Goal: Information Seeking & Learning: Check status

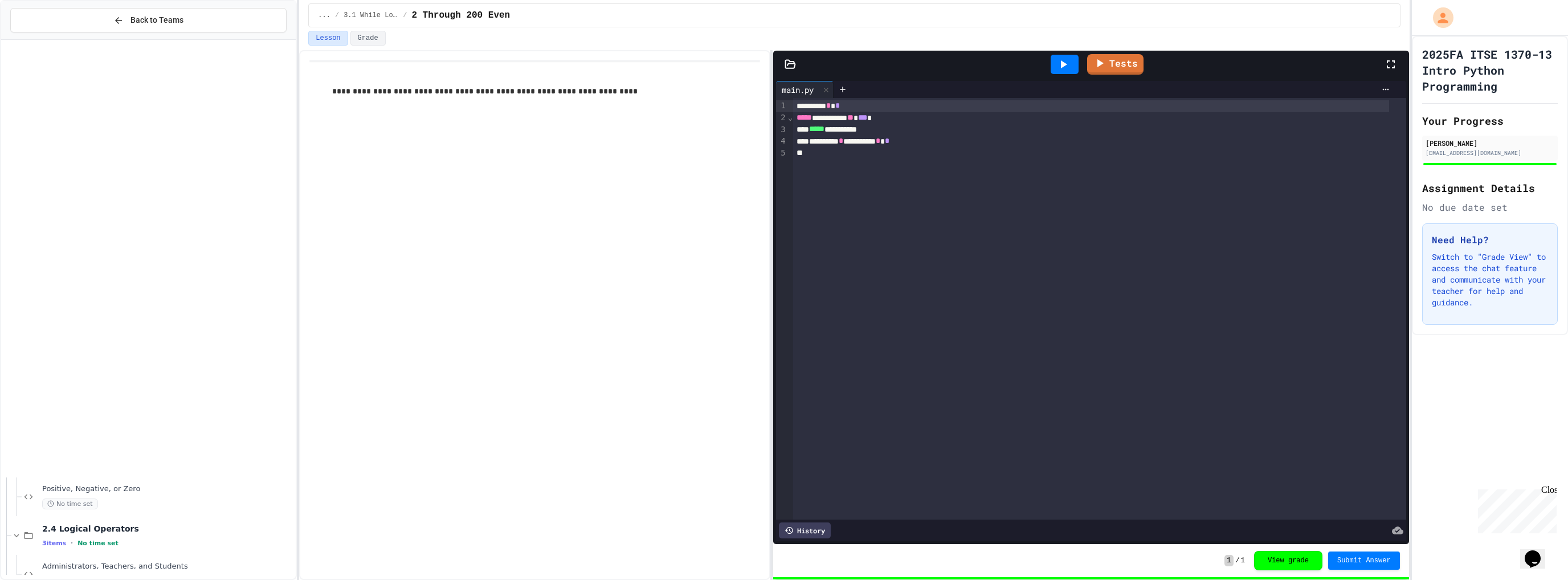
scroll to position [489, 0]
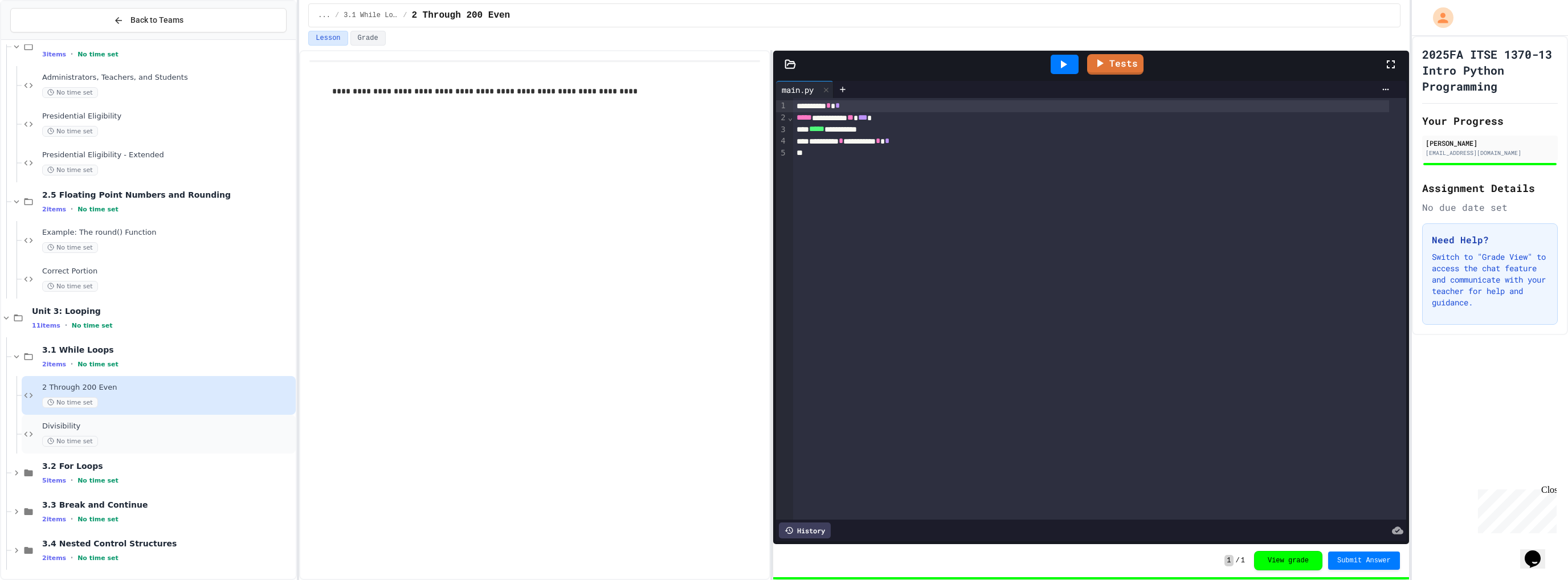
click at [58, 424] on span "Divisibility" at bounding box center [168, 427] width 251 height 10
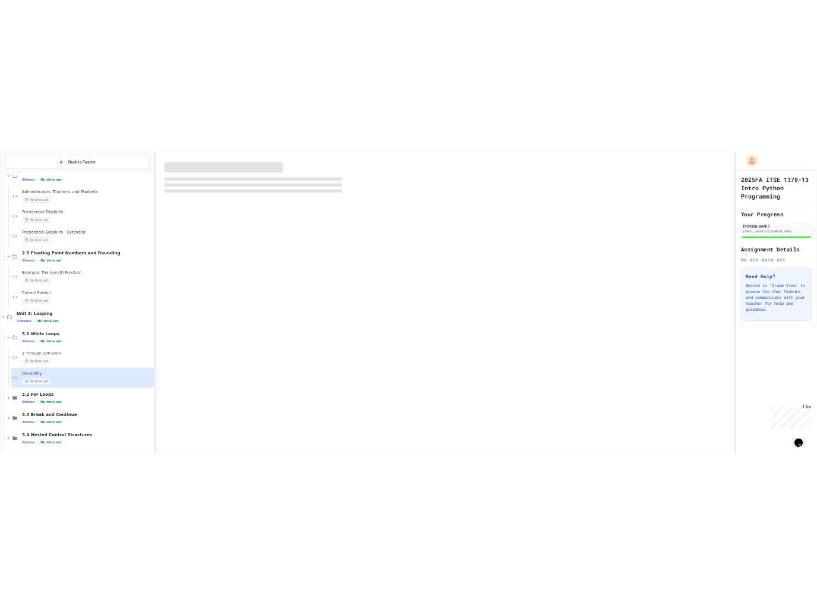
scroll to position [497, 0]
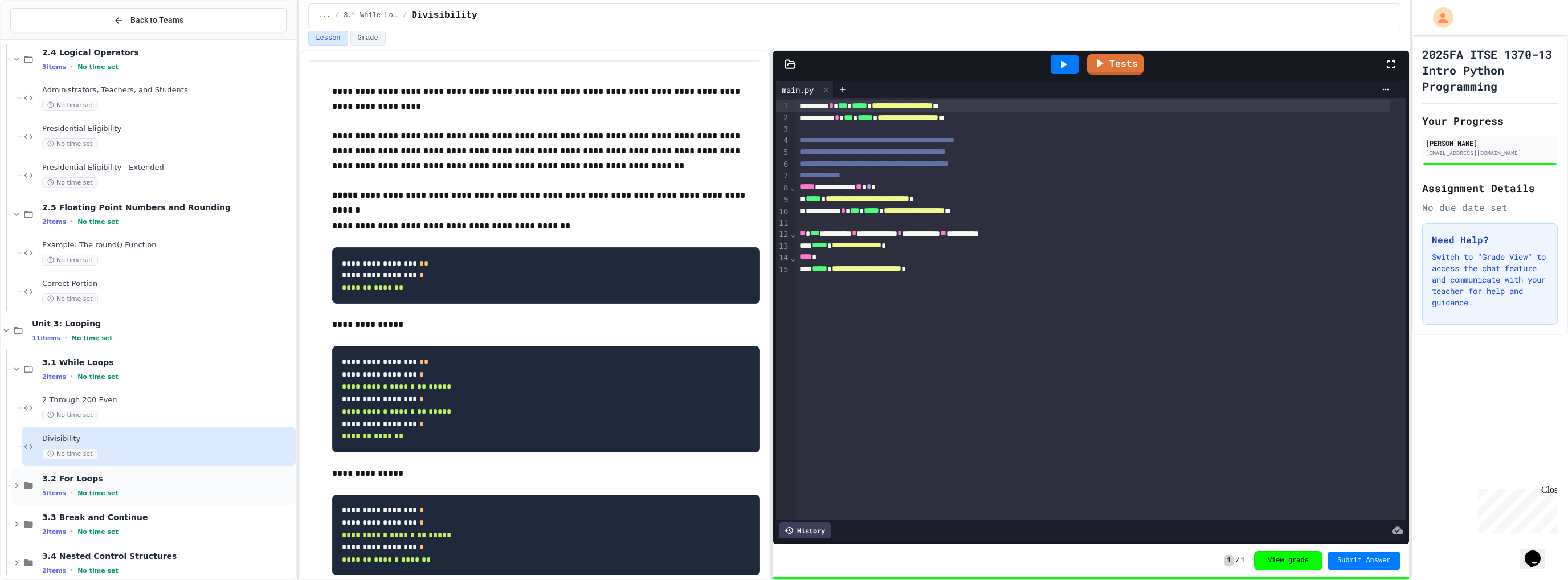
click at [80, 478] on span "3.2 For Loops" at bounding box center [168, 478] width 251 height 11
click at [83, 481] on span "3.2 For Loops" at bounding box center [168, 478] width 251 height 11
click at [82, 521] on span "3.3 Break and Continue" at bounding box center [168, 517] width 251 height 11
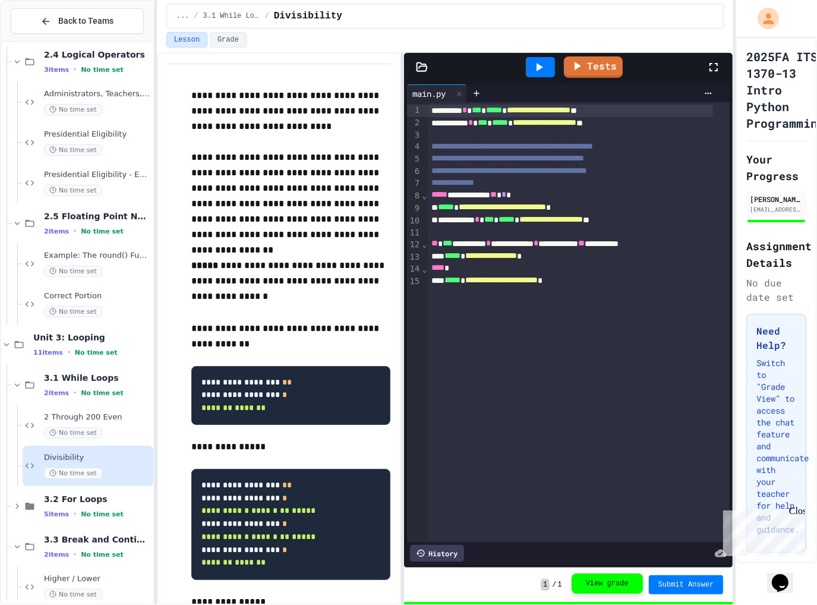
click at [597, 581] on button "View grade" at bounding box center [607, 584] width 71 height 20
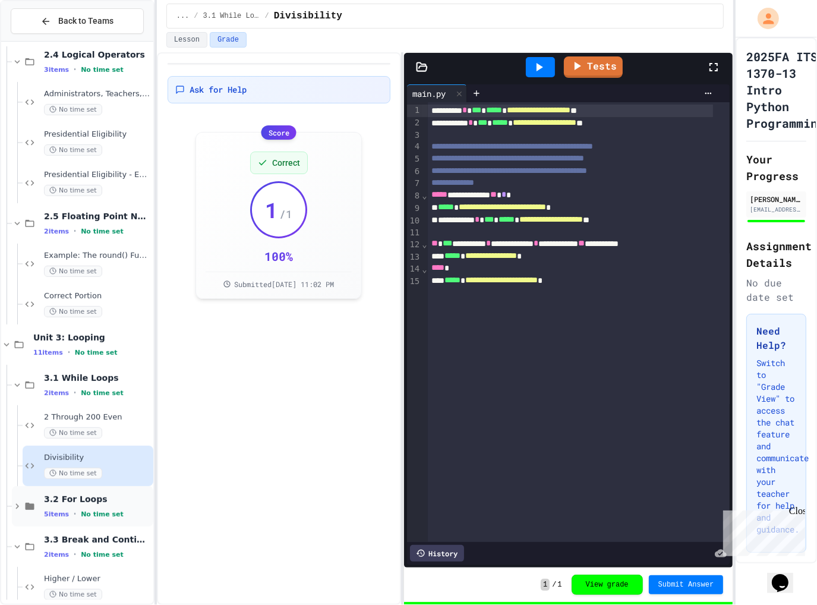
click at [59, 515] on span "5 items" at bounding box center [56, 515] width 25 height 8
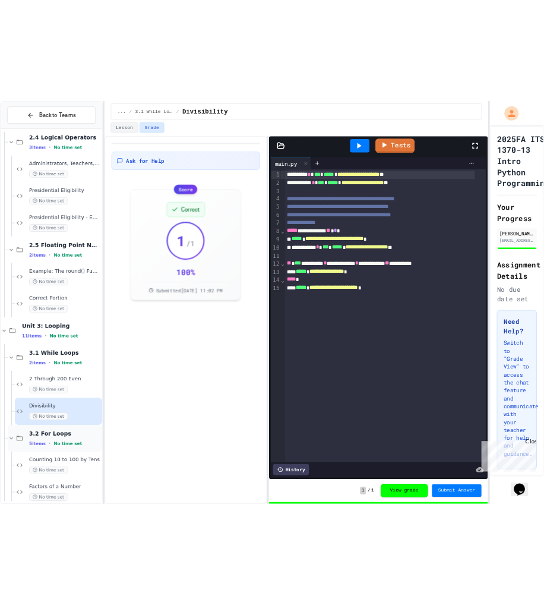
scroll to position [735, 0]
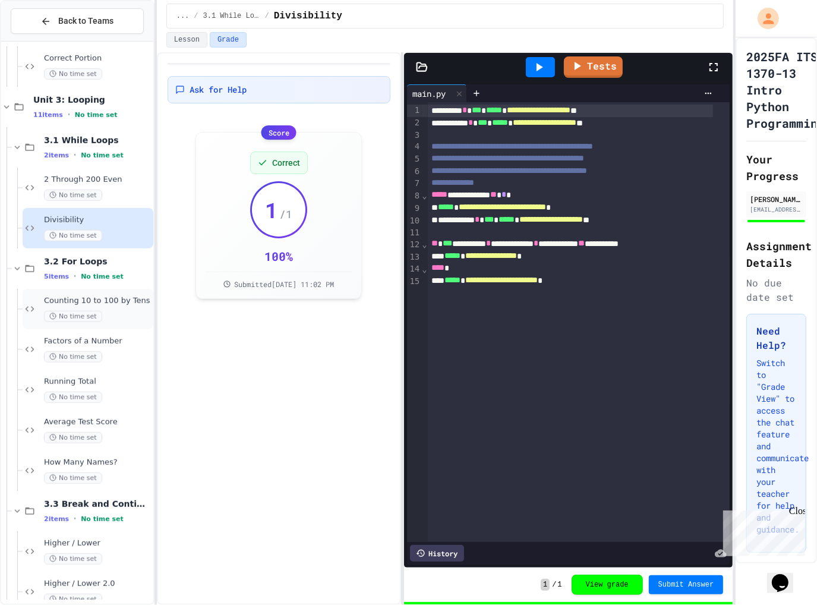
click at [59, 305] on div "Counting 10 to 100 by Tens No time set" at bounding box center [97, 309] width 107 height 26
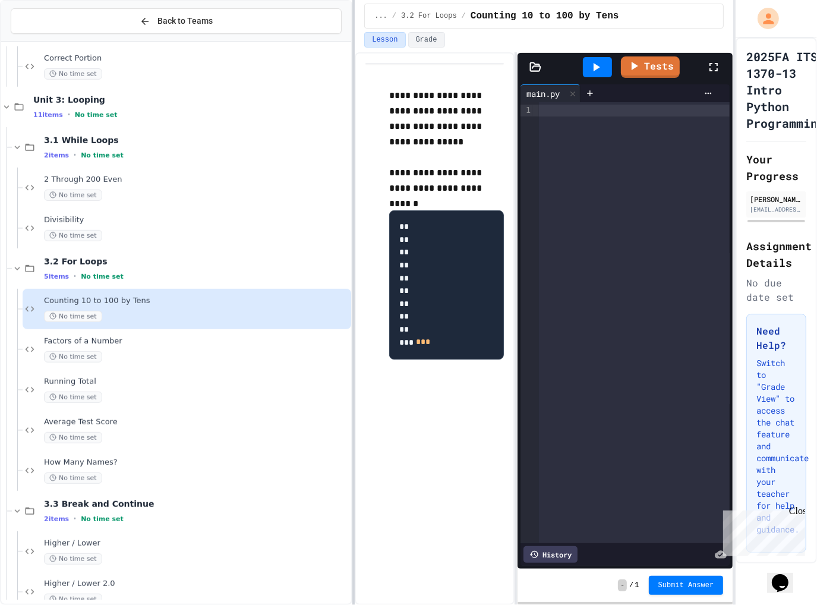
click at [355, 188] on div "**********" at bounding box center [408, 302] width 817 height 605
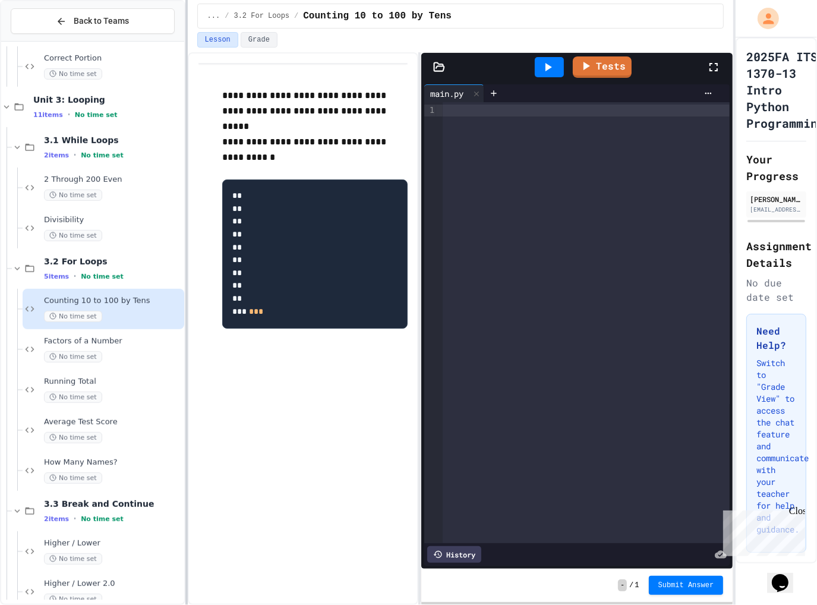
click at [185, 187] on div at bounding box center [186, 302] width 2 height 605
